Goal: Navigation & Orientation: Find specific page/section

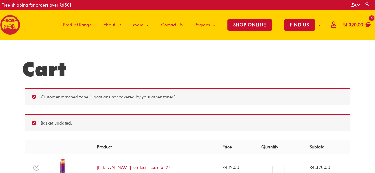
click at [79, 23] on span "Product Range" at bounding box center [77, 25] width 28 height 18
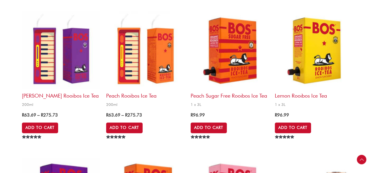
scroll to position [355, 0]
